Goal: Information Seeking & Learning: Learn about a topic

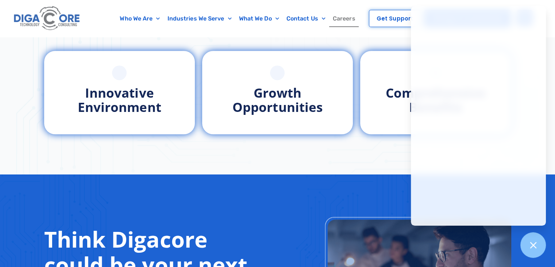
scroll to position [365, 0]
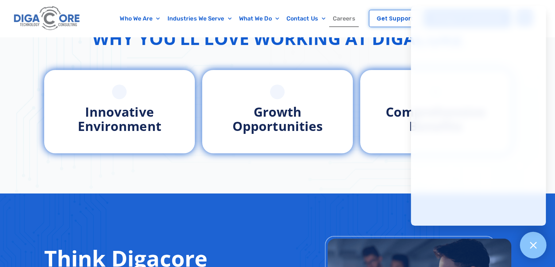
click at [536, 250] on div at bounding box center [533, 245] width 27 height 27
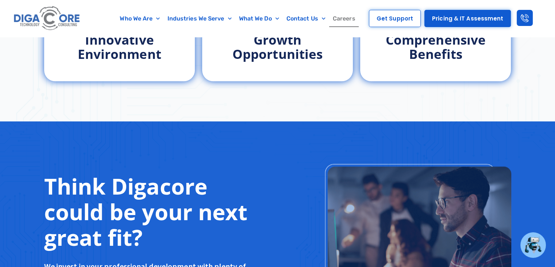
scroll to position [438, 0]
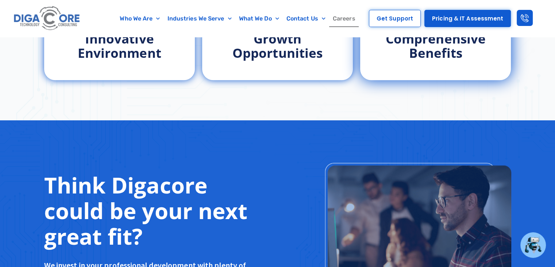
drag, startPoint x: 421, startPoint y: 73, endPoint x: 414, endPoint y: 72, distance: 7.0
click at [414, 72] on div "Comprehensive Benefits" at bounding box center [436, 38] width 144 height 76
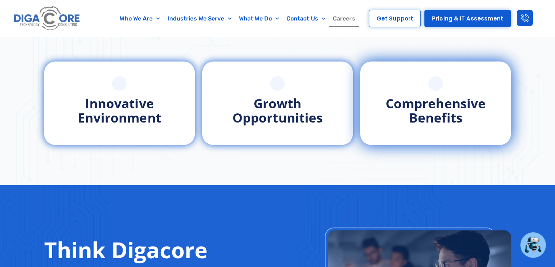
scroll to position [365, 0]
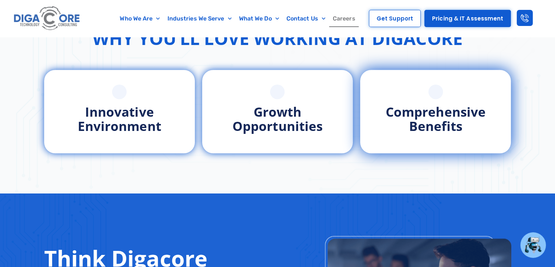
click at [416, 78] on div "Comprehensive Benefits" at bounding box center [436, 111] width 144 height 76
click at [436, 92] on span at bounding box center [436, 91] width 15 height 15
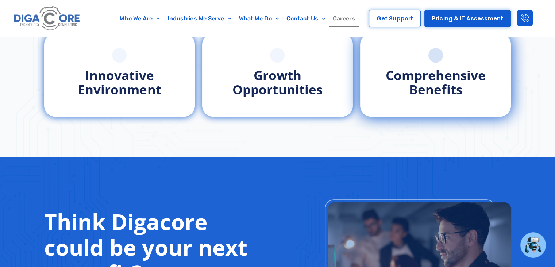
drag, startPoint x: 404, startPoint y: 70, endPoint x: 400, endPoint y: 68, distance: 4.4
click at [403, 69] on span "Comprehensive Benefits" at bounding box center [436, 81] width 100 height 31
click at [399, 66] on span "Comprehensive Benefits" at bounding box center [436, 81] width 100 height 31
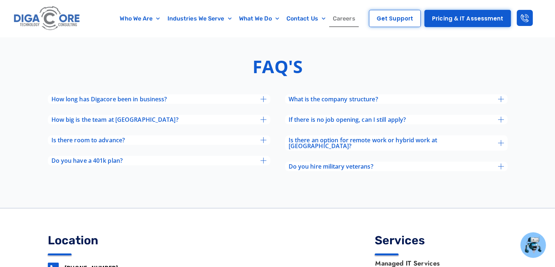
scroll to position [2848, 0]
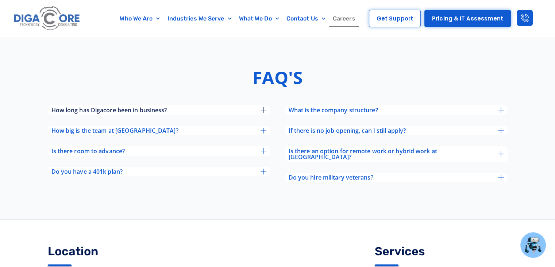
click at [225, 105] on div "How long has Digacore been in business?" at bounding box center [159, 109] width 223 height 9
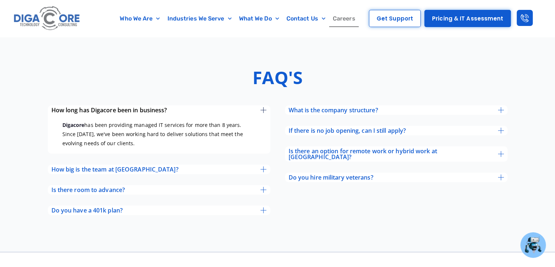
click at [226, 106] on div "How long has Digacore been in business?" at bounding box center [159, 109] width 223 height 9
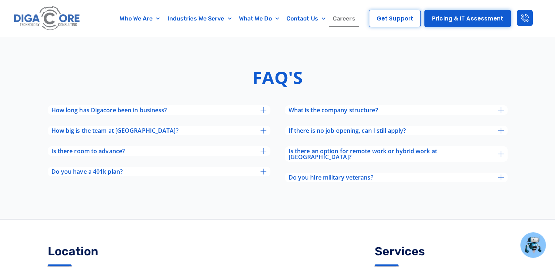
drag, startPoint x: 188, startPoint y: 122, endPoint x: 177, endPoint y: 123, distance: 11.7
click at [177, 123] on div "How long has Digacore been in business? Digacore has been providing managed IT …" at bounding box center [159, 140] width 223 height 71
drag, startPoint x: 177, startPoint y: 125, endPoint x: 173, endPoint y: 126, distance: 4.9
click at [173, 126] on div "How big is the team at [GEOGRAPHIC_DATA]?" at bounding box center [159, 130] width 223 height 9
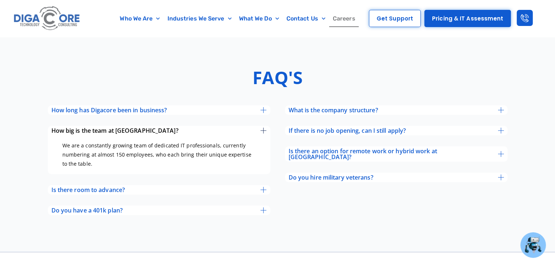
click at [213, 129] on div "How big is the team at [GEOGRAPHIC_DATA]?" at bounding box center [159, 130] width 223 height 9
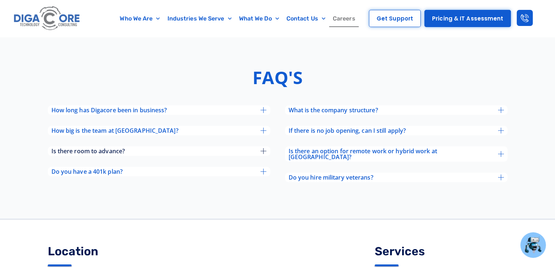
click at [210, 150] on div "Is there room to advance?" at bounding box center [159, 150] width 223 height 9
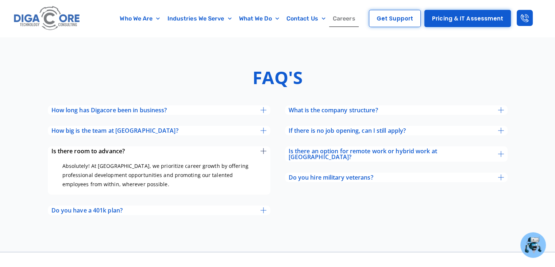
click at [210, 149] on div "Is there room to advance?" at bounding box center [159, 150] width 223 height 9
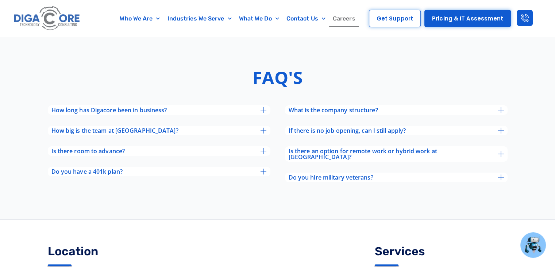
click at [206, 164] on div "How long has Digacore been in business? Digacore has been providing managed IT …" at bounding box center [159, 140] width 223 height 71
click at [200, 171] on div "Do you have a 401k plan?" at bounding box center [159, 171] width 223 height 9
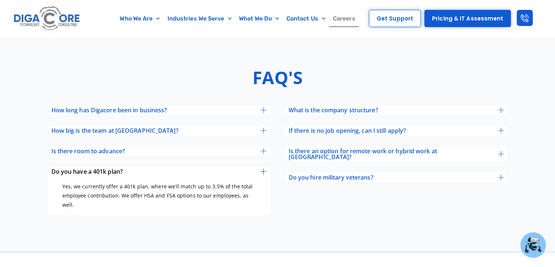
click at [200, 171] on div "Do you have a 401k plan?" at bounding box center [159, 171] width 223 height 9
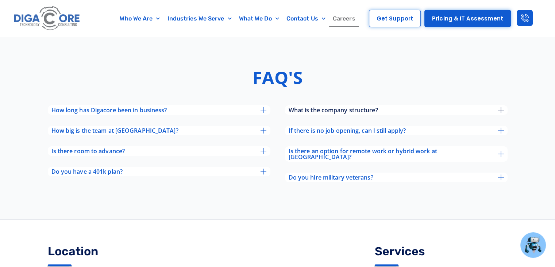
click at [370, 110] on span "What is the company structure?" at bounding box center [333, 110] width 89 height 6
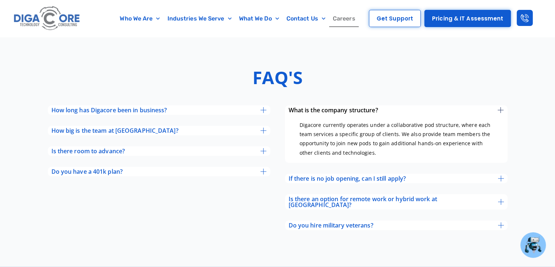
click at [369, 111] on span "What is the company structure?" at bounding box center [333, 110] width 89 height 6
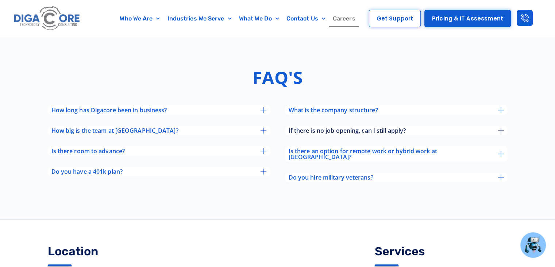
click at [362, 129] on span "If there is no job opening, can I still apply?" at bounding box center [348, 130] width 118 height 6
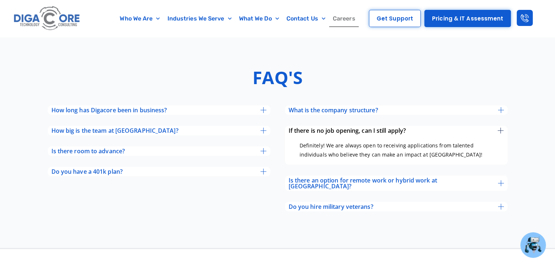
click at [362, 127] on span "If there is no job opening, can I still apply?" at bounding box center [348, 130] width 118 height 6
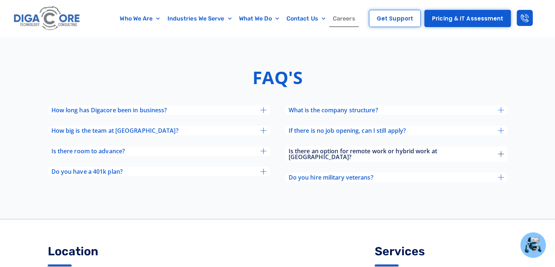
click at [339, 148] on span "Is there an option for remote work or hybrid work at [GEOGRAPHIC_DATA]?" at bounding box center [394, 154] width 210 height 12
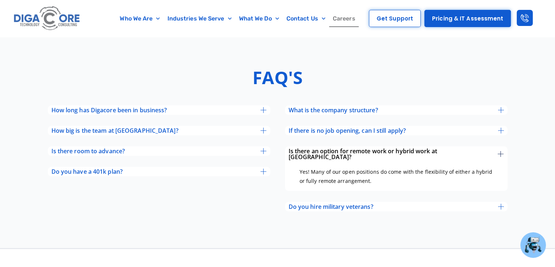
click at [315, 148] on span "Is there an option for remote work or hybrid work at [GEOGRAPHIC_DATA]?" at bounding box center [394, 154] width 210 height 12
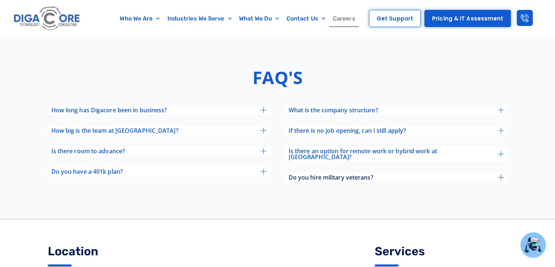
click at [307, 174] on span "Do you hire military veterans?" at bounding box center [331, 177] width 85 height 6
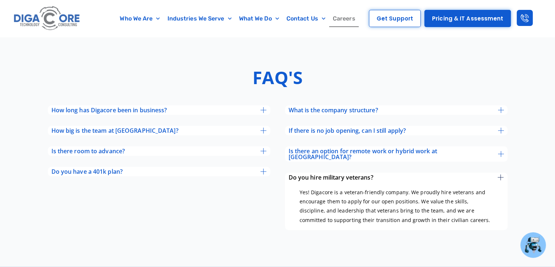
click at [307, 174] on span "Do you hire military veterans?" at bounding box center [331, 177] width 85 height 6
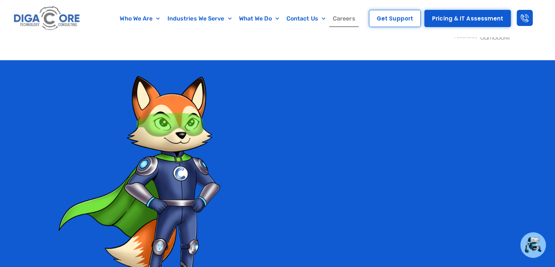
scroll to position [1499, 0]
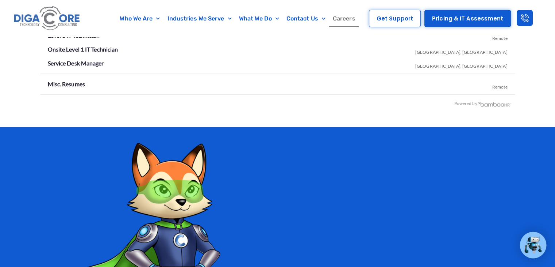
click at [542, 238] on img at bounding box center [533, 244] width 19 height 19
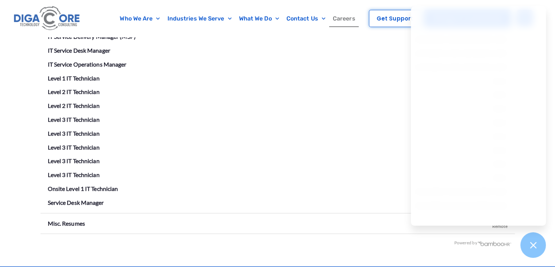
scroll to position [1353, 0]
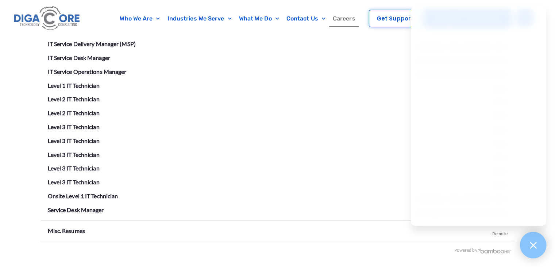
click at [535, 236] on div at bounding box center [533, 245] width 27 height 27
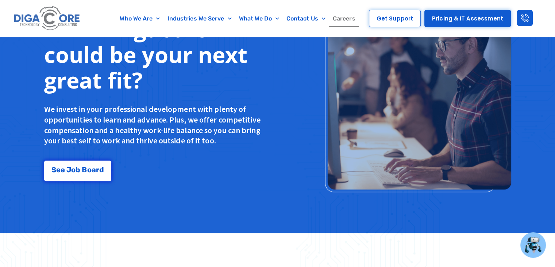
scroll to position [659, 0]
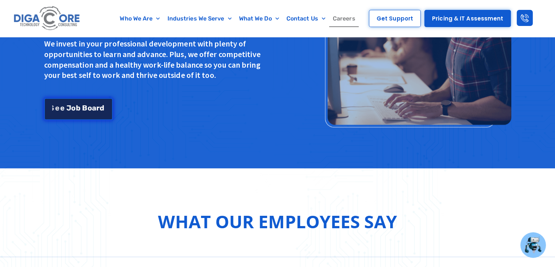
drag, startPoint x: 79, startPoint y: 112, endPoint x: 84, endPoint y: 111, distance: 4.8
click at [79, 111] on link "S e e J [PERSON_NAME]" at bounding box center [78, 109] width 69 height 22
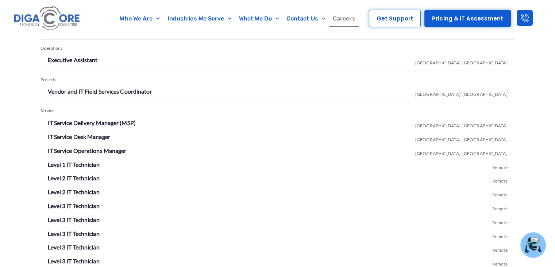
scroll to position [1287, 0]
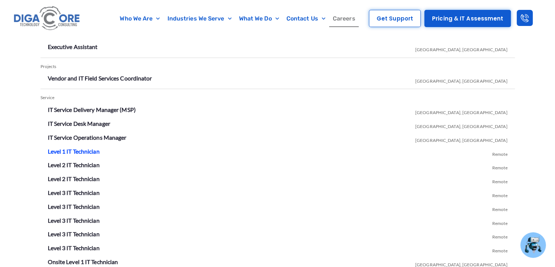
click at [88, 150] on link "Level 1 IT Technician" at bounding box center [74, 150] width 52 height 7
